Goal: Information Seeking & Learning: Learn about a topic

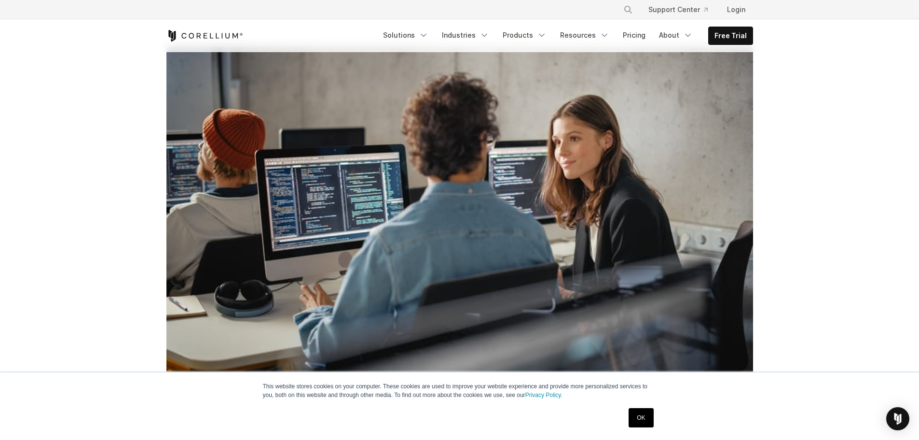
click at [650, 416] on link "OK" at bounding box center [641, 417] width 25 height 19
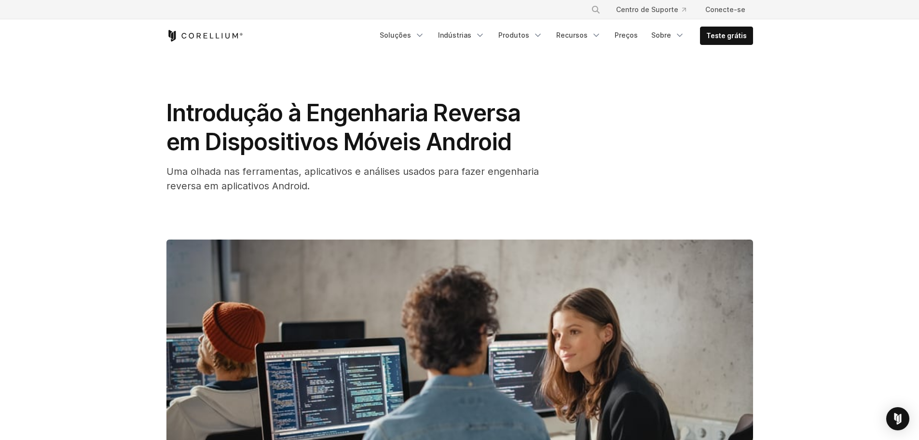
click at [698, 186] on div "Introdução à Engenharia Reversa em Dispositivos Móveis Android Uma olhada nas f…" at bounding box center [459, 145] width 587 height 95
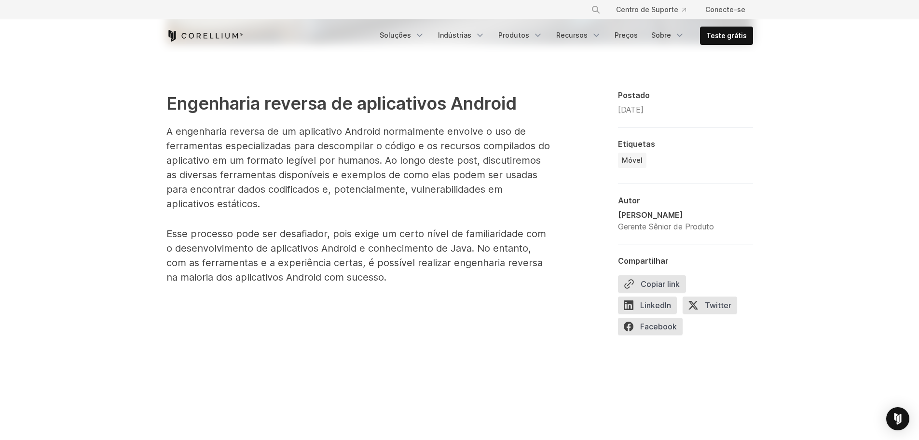
scroll to position [531, 0]
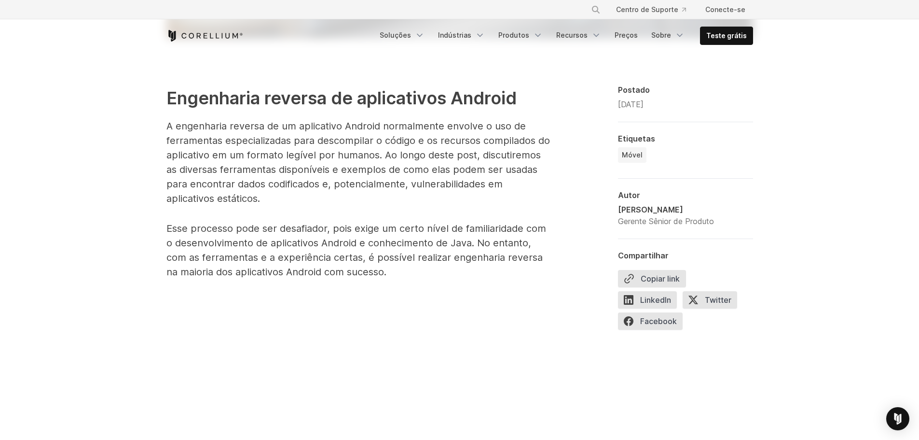
click at [323, 125] on font "A engenharia reversa de um aplicativo Android normalmente envolve o uso de ferr…" at bounding box center [358, 162] width 384 height 84
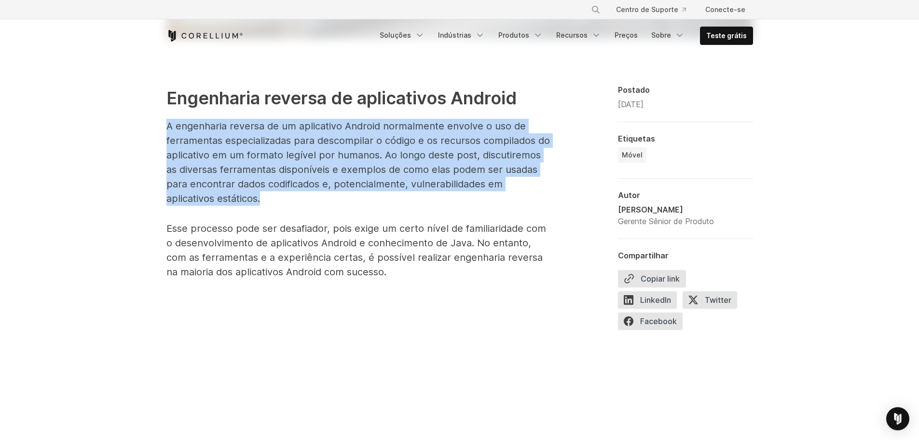
click at [323, 125] on font "A engenharia reversa de um aplicativo Android normalmente envolve o uso de ferr…" at bounding box center [358, 162] width 384 height 84
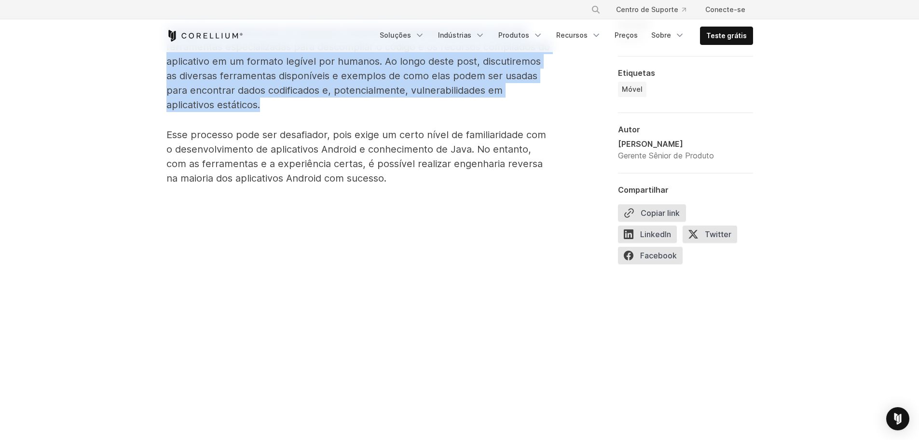
scroll to position [627, 0]
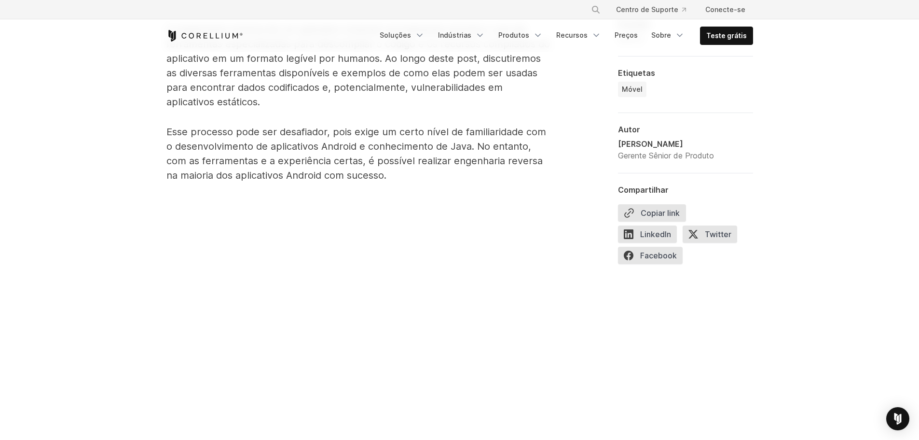
click at [271, 139] on p "Esse processo pode ser desafiador, pois exige um certo nível de familiaridade c…" at bounding box center [359, 153] width 386 height 58
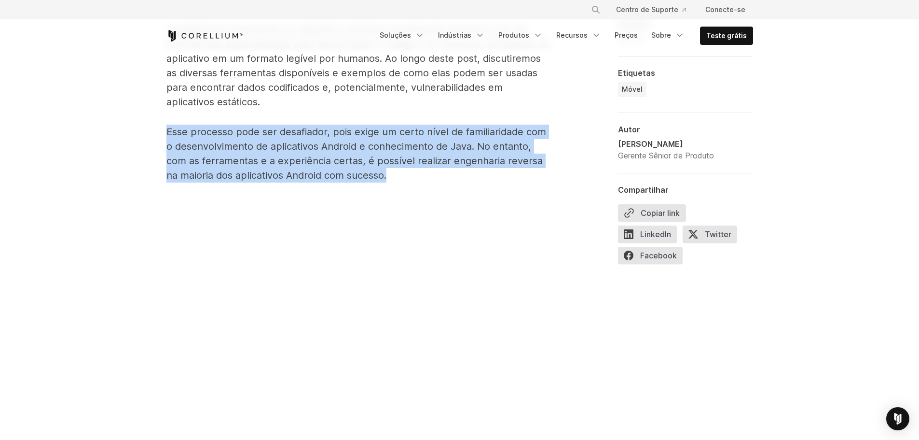
click at [271, 139] on p "Esse processo pode ser desafiador, pois exige um certo nível de familiaridade c…" at bounding box center [359, 153] width 386 height 58
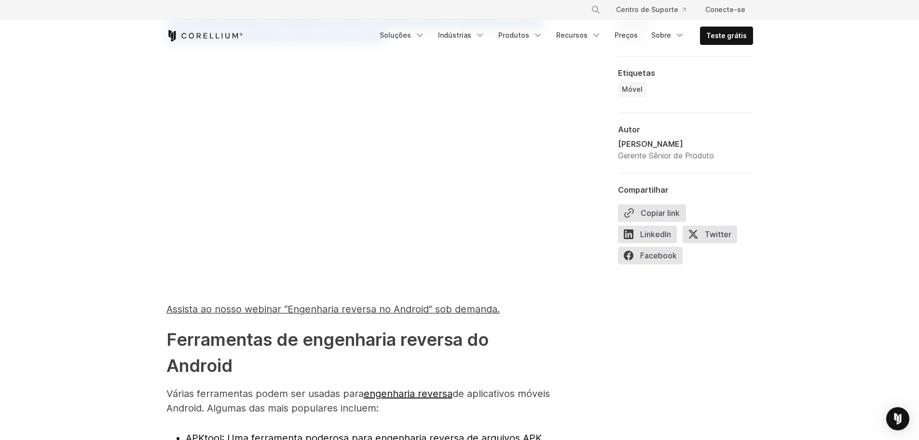
scroll to position [724, 0]
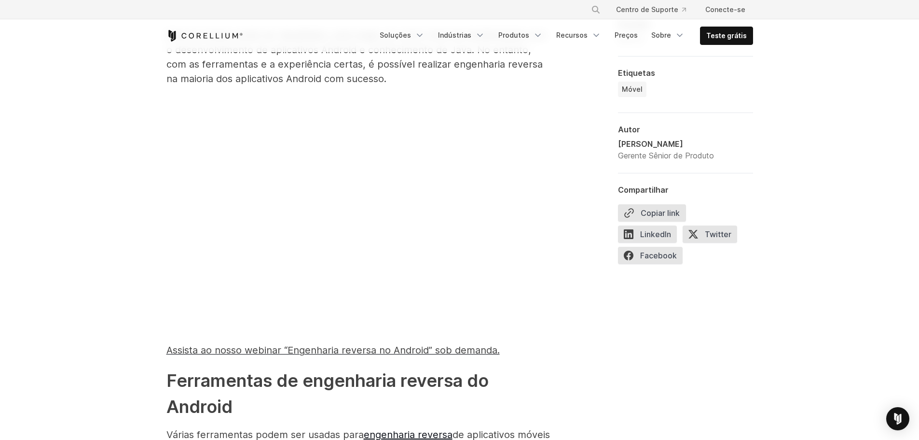
drag, startPoint x: 795, startPoint y: 381, endPoint x: 769, endPoint y: 371, distance: 28.0
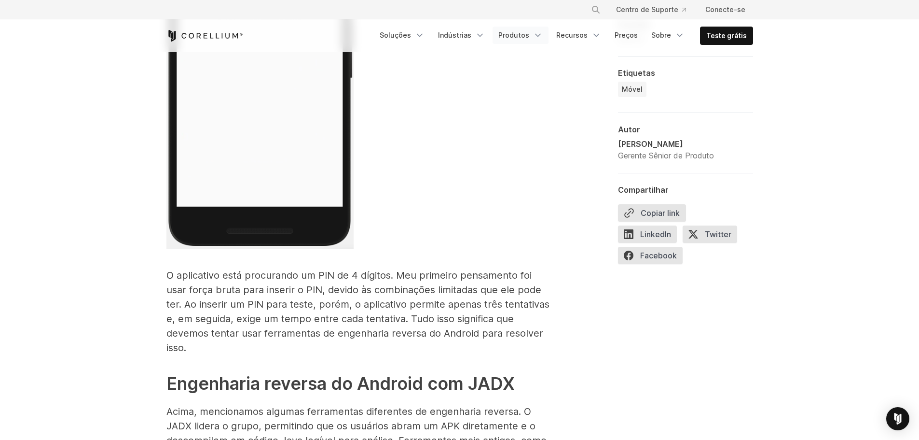
scroll to position [2461, 0]
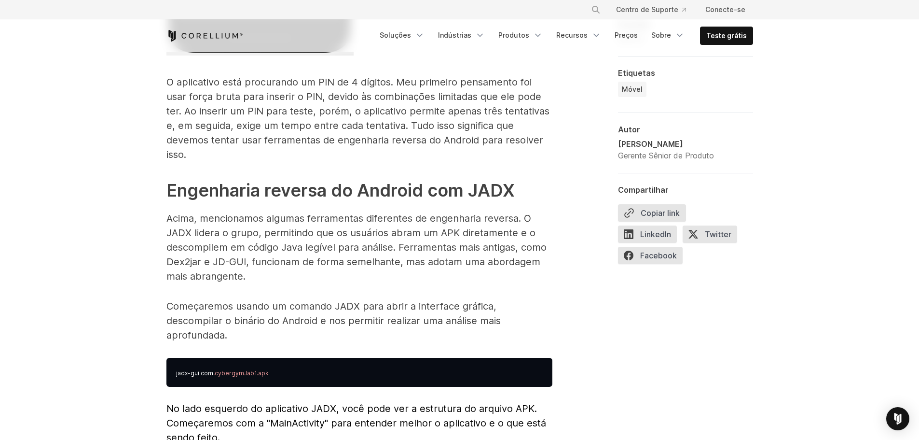
drag, startPoint x: 808, startPoint y: 387, endPoint x: 764, endPoint y: 340, distance: 64.5
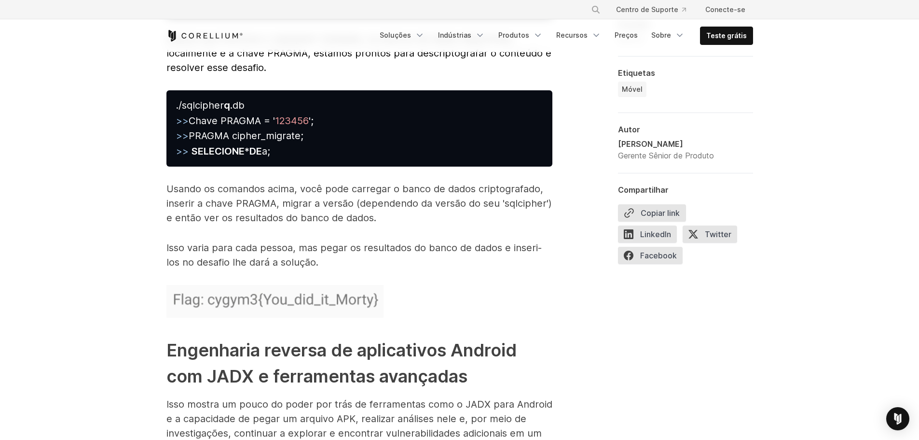
scroll to position [4873, 0]
